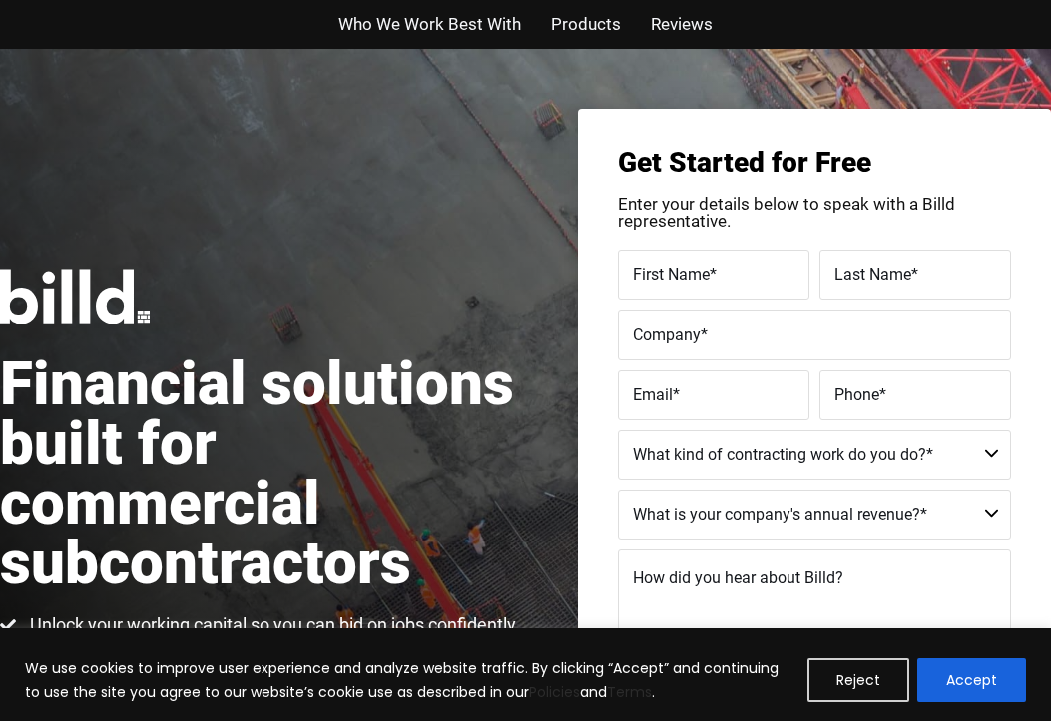
click at [421, 30] on span "Who We Work Best With" at bounding box center [429, 24] width 183 height 29
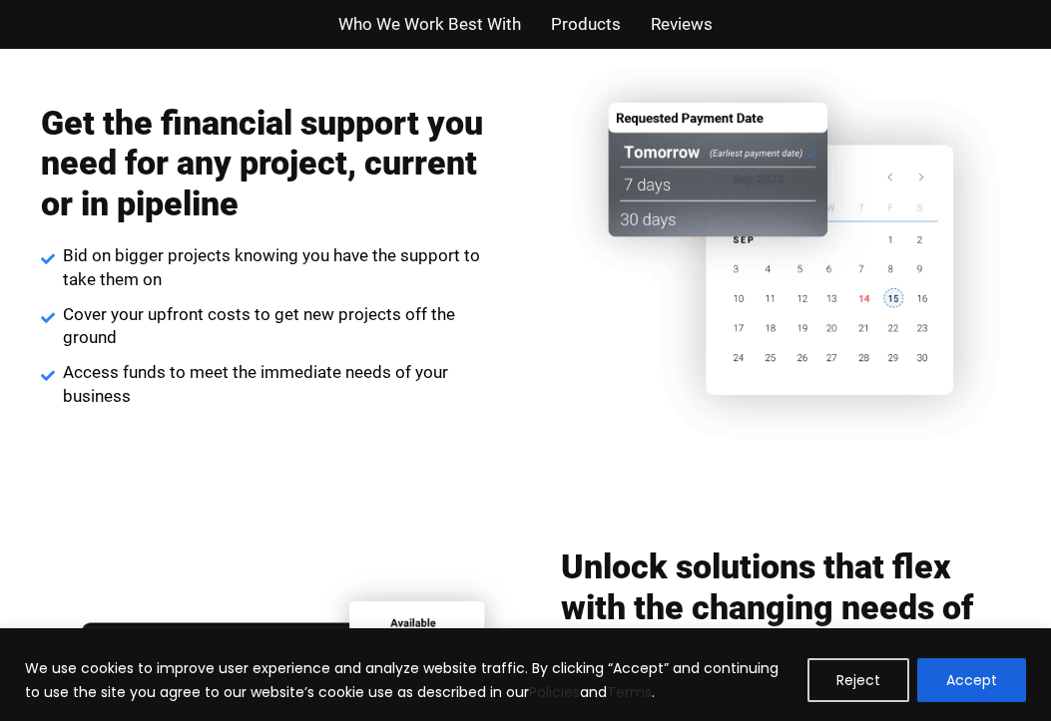
scroll to position [2415, 0]
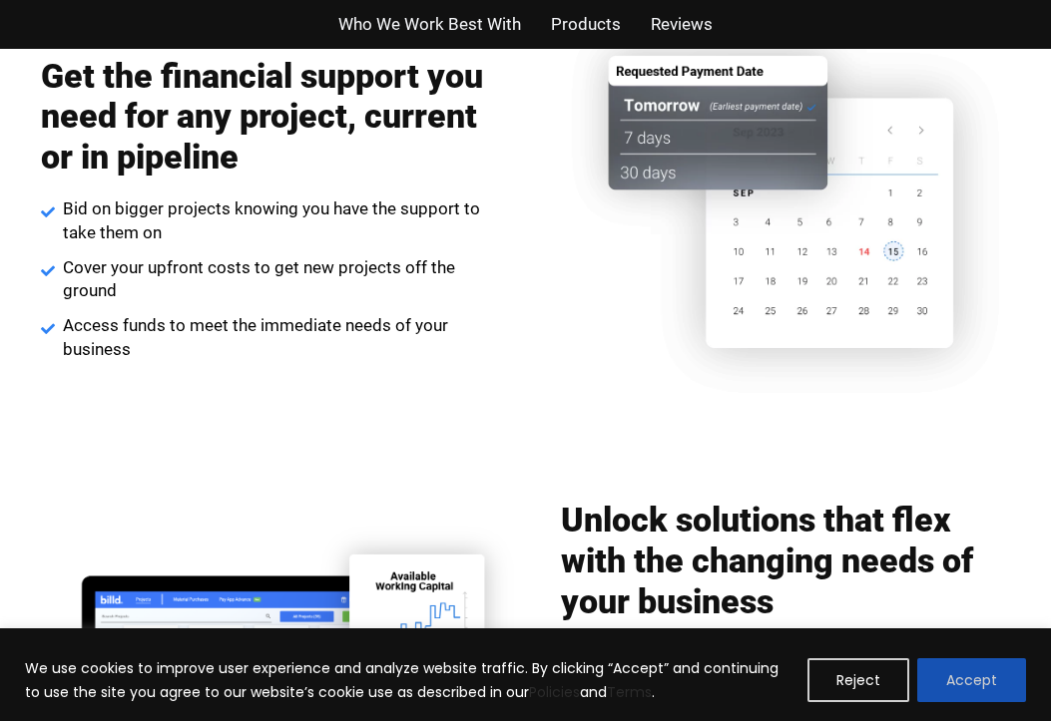
click at [951, 664] on button "Accept" at bounding box center [971, 680] width 109 height 44
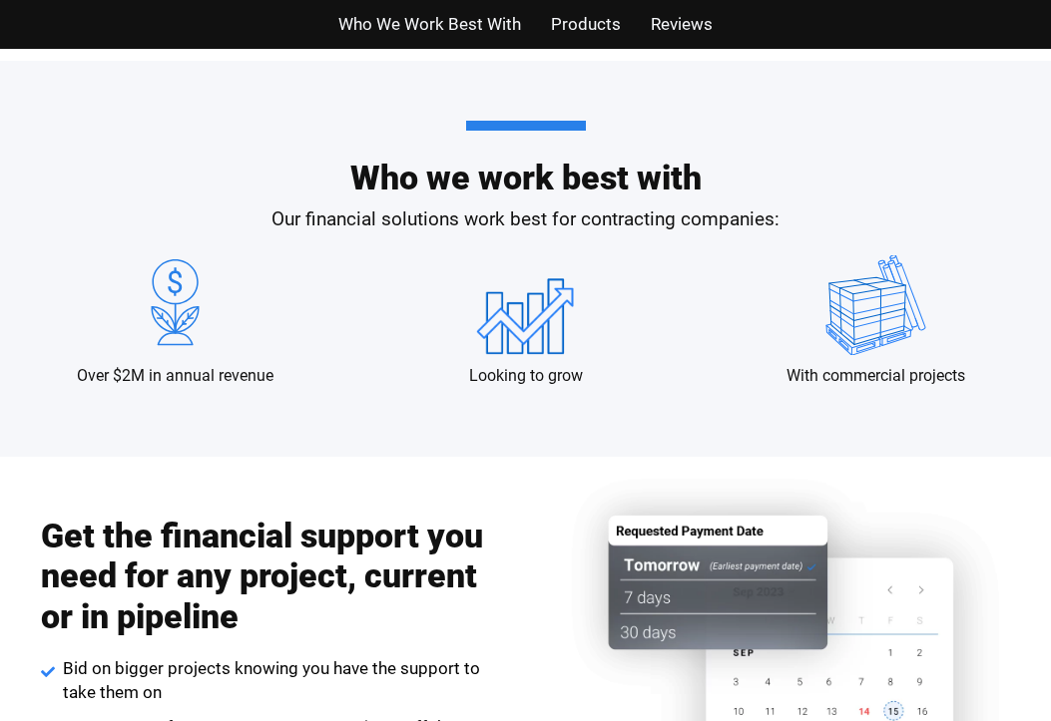
scroll to position [1617, 0]
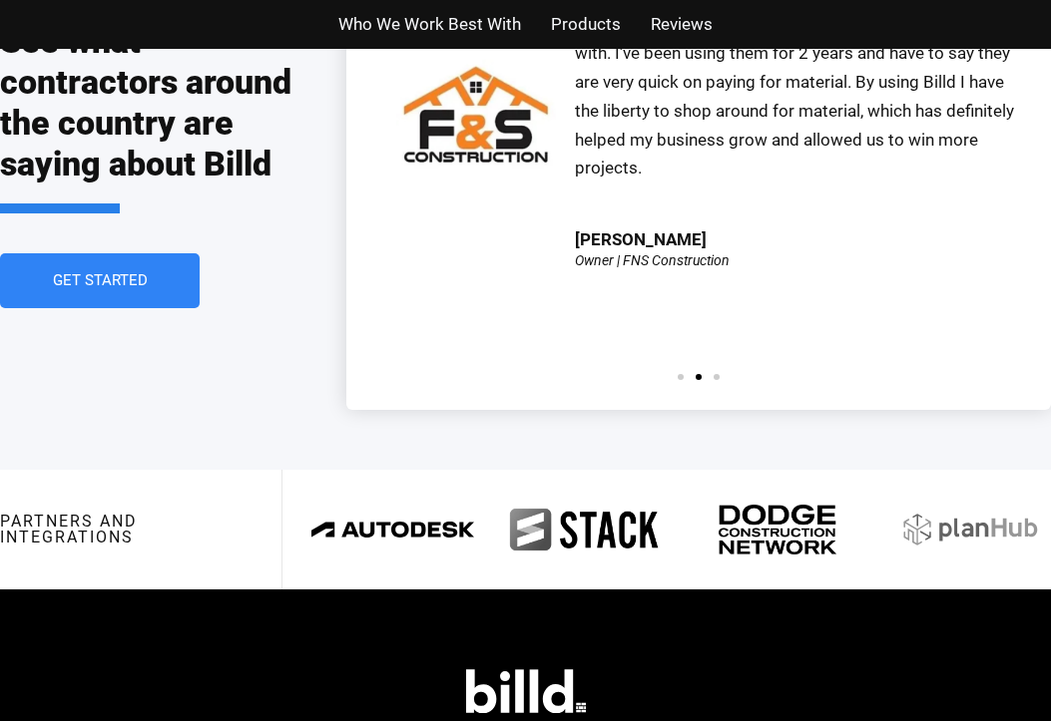
scroll to position [4167, 0]
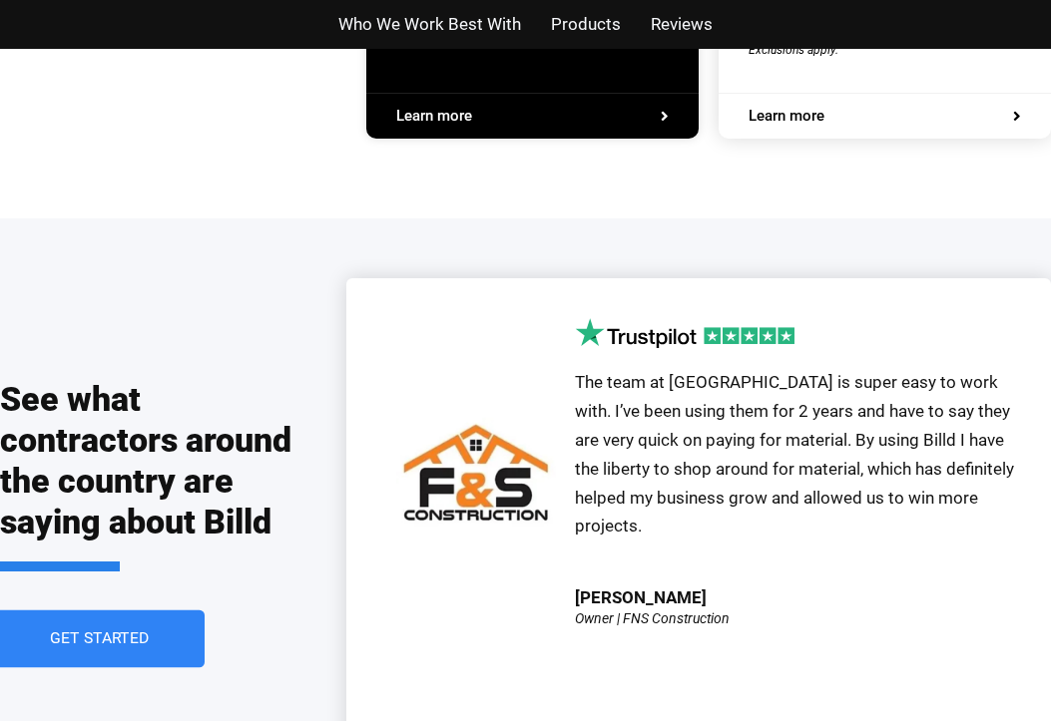
click at [105, 632] on span "Get Started" at bounding box center [100, 640] width 100 height 16
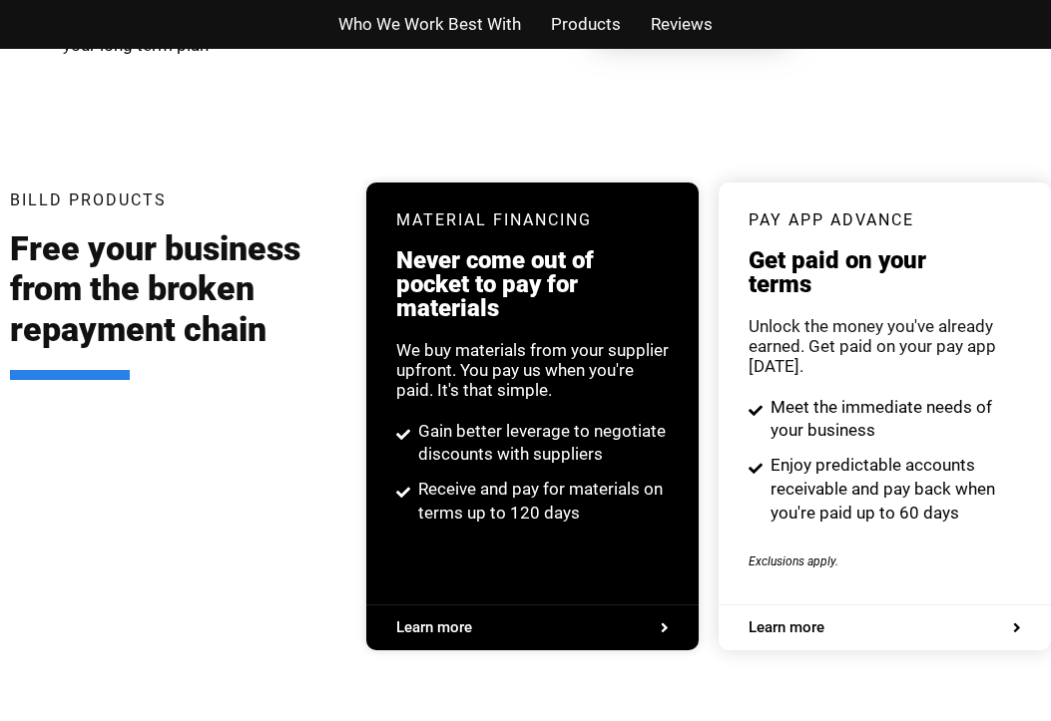
scroll to position [3680, 0]
